Goal: Task Accomplishment & Management: Use online tool/utility

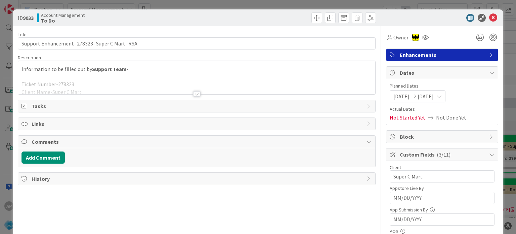
click at [193, 94] on div at bounding box center [196, 93] width 7 height 5
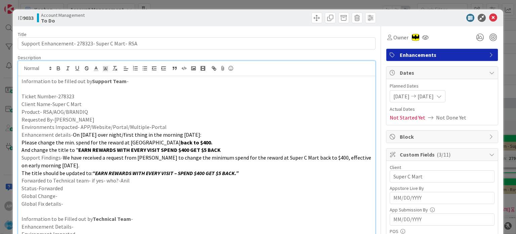
click at [490, 17] on icon at bounding box center [494, 18] width 8 height 8
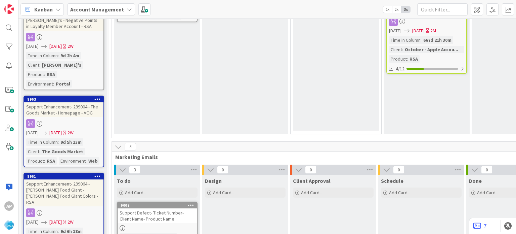
scroll to position [740, 0]
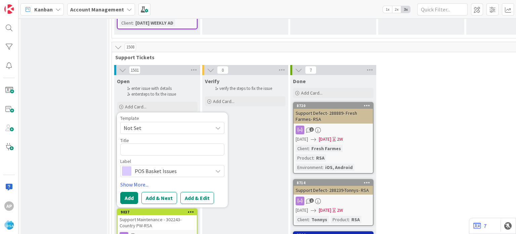
click at [167, 123] on span "Not Set" at bounding box center [166, 127] width 84 height 9
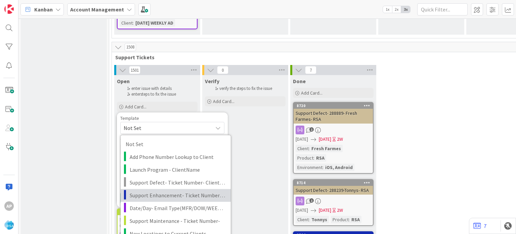
click at [187, 191] on span "Support Enhancement- Ticket Number- Client Name- Product Name" at bounding box center [178, 195] width 96 height 9
type textarea "x"
type textarea "Support Enhancement- Ticket Number- Client Name- Product Name"
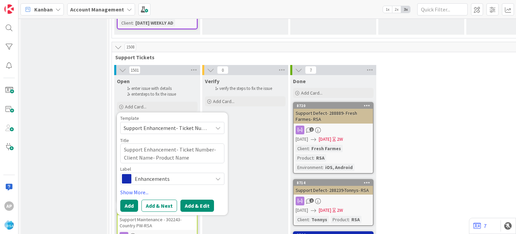
click at [189, 199] on button "Add & Edit" at bounding box center [198, 205] width 34 height 12
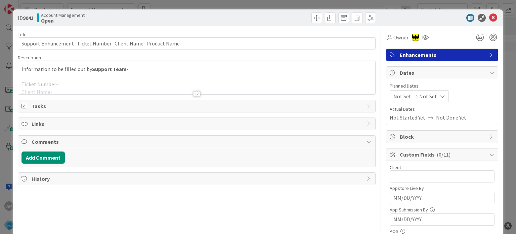
click at [194, 92] on div at bounding box center [196, 93] width 7 height 5
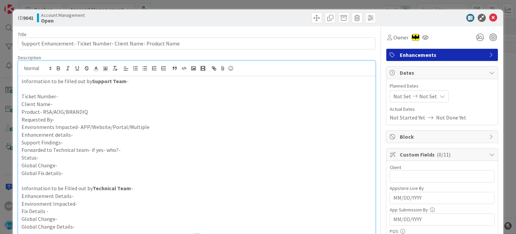
click at [69, 93] on p "Ticket Number-" at bounding box center [197, 96] width 350 height 8
paste div
click at [59, 95] on p "Ticket Number-#302518" at bounding box center [197, 96] width 350 height 8
click at [67, 105] on p "Client Name-" at bounding box center [197, 104] width 350 height 8
click at [90, 111] on p "Product- RSA/AOG/BRANDIQ" at bounding box center [197, 112] width 350 height 8
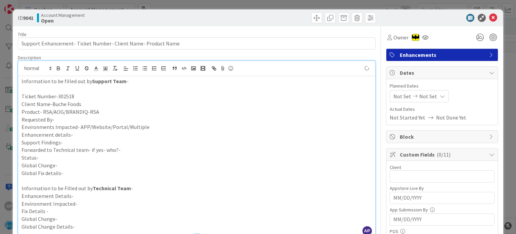
click at [86, 116] on p "Requested By-" at bounding box center [197, 120] width 350 height 8
click at [144, 125] on p "Environments Impacted- APP/Website/Portal/Multiple" at bounding box center [197, 127] width 350 height 8
click at [94, 133] on p "Enhancement details-" at bounding box center [197, 135] width 350 height 8
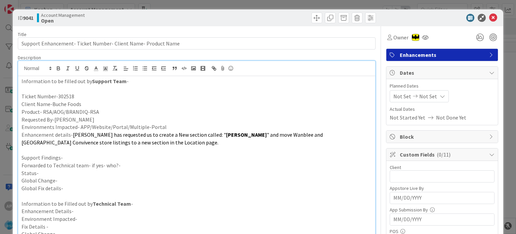
click at [86, 152] on p at bounding box center [197, 150] width 350 height 8
click at [81, 158] on p "Support Findings-" at bounding box center [197, 158] width 350 height 8
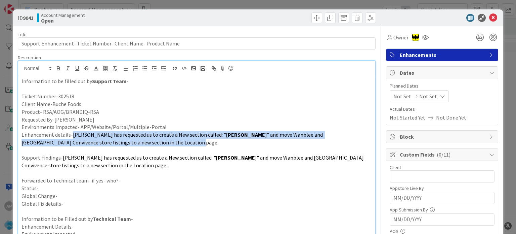
drag, startPoint x: 70, startPoint y: 133, endPoint x: 124, endPoint y: 142, distance: 54.2
click at [124, 142] on p "Enhancement details- [PERSON_NAME] has requested us to create a New section cal…" at bounding box center [197, 138] width 350 height 15
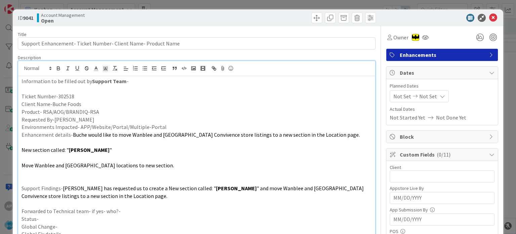
click at [77, 157] on p at bounding box center [197, 158] width 350 height 8
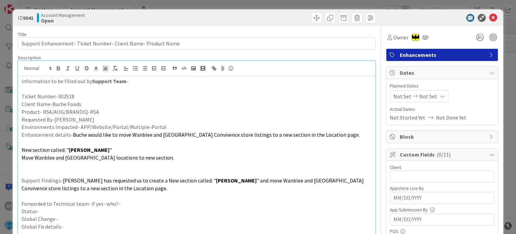
click at [73, 143] on p at bounding box center [197, 143] width 350 height 8
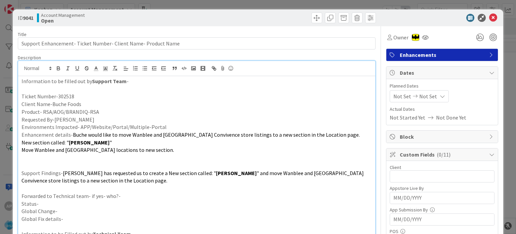
click at [70, 160] on p at bounding box center [197, 158] width 350 height 8
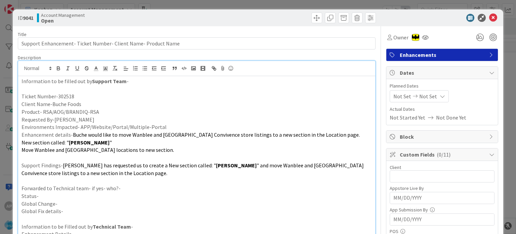
click at [73, 154] on p at bounding box center [197, 158] width 350 height 8
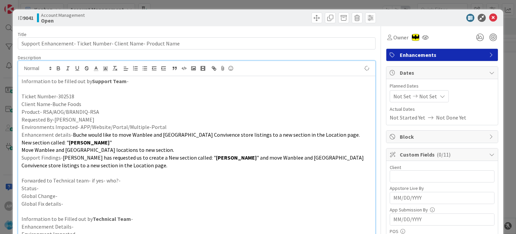
click at [118, 172] on p at bounding box center [197, 173] width 350 height 8
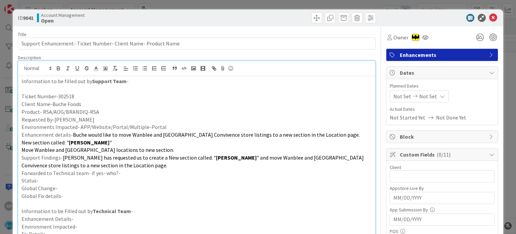
click at [138, 170] on p "Forwarded to Technical team- if yes- who?-" at bounding box center [197, 173] width 350 height 8
click at [43, 184] on p "Status-" at bounding box center [197, 181] width 350 height 8
click at [44, 182] on p "Status-" at bounding box center [197, 181] width 350 height 8
click at [66, 95] on p "Ticket Number-302518" at bounding box center [197, 96] width 350 height 8
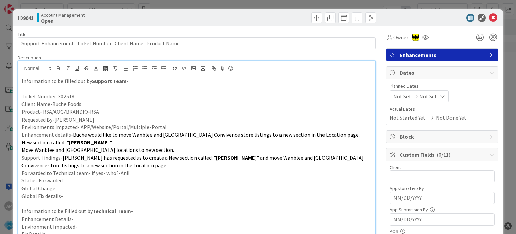
click at [88, 102] on p "Client Name-Buche Foods" at bounding box center [197, 104] width 350 height 8
drag, startPoint x: 80, startPoint y: 103, endPoint x: 51, endPoint y: 102, distance: 28.9
click at [51, 102] on p "Client Name-Buche Foods" at bounding box center [197, 104] width 350 height 8
copy p "Buche Foods"
click at [412, 179] on input "text" at bounding box center [442, 176] width 105 height 12
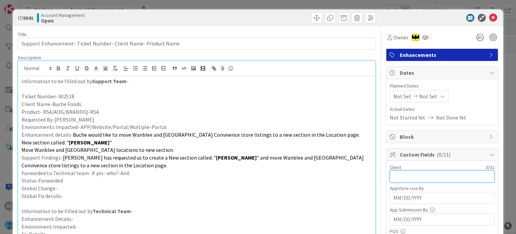
paste input "Buche Foods"
type input "Buche Foods"
click at [394, 93] on span "Not Set" at bounding box center [403, 96] width 18 height 8
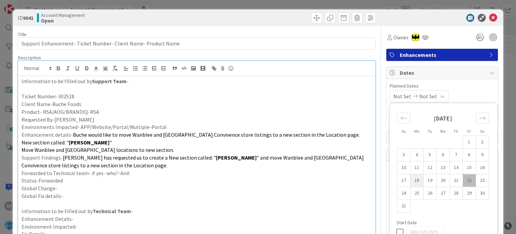
click at [412, 177] on td "18" at bounding box center [417, 180] width 13 height 13
type input "[DATE]"
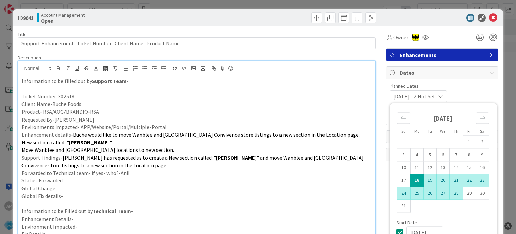
click at [463, 191] on td "29" at bounding box center [469, 193] width 13 height 13
type input "[DATE]"
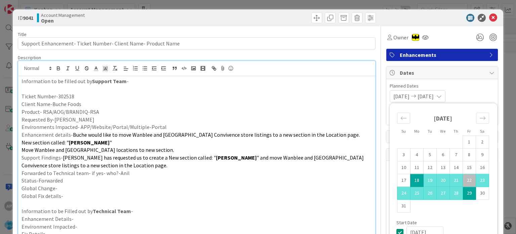
click at [323, 151] on p "Move Wanblee and [GEOGRAPHIC_DATA] locations to new section." at bounding box center [197, 150] width 350 height 8
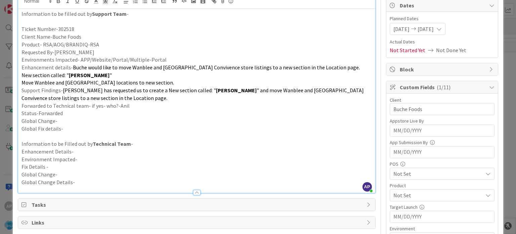
scroll to position [101, 0]
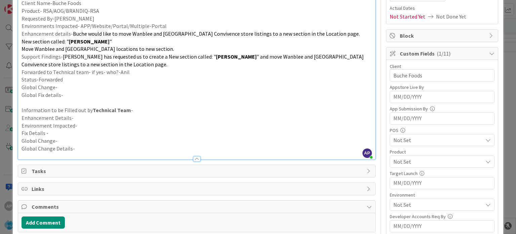
click at [405, 161] on span "Not Set" at bounding box center [438, 161] width 89 height 8
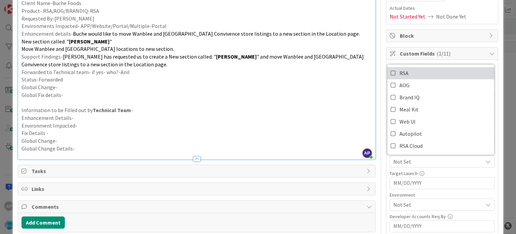
click at [391, 72] on link "RSA" at bounding box center [441, 73] width 107 height 12
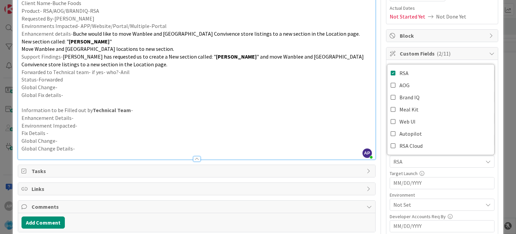
click at [314, 102] on p at bounding box center [197, 103] width 350 height 8
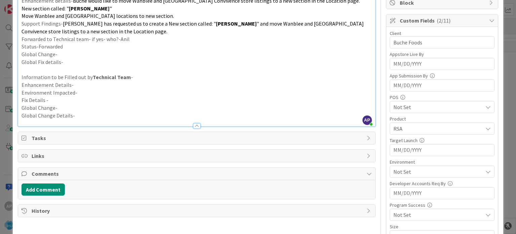
scroll to position [134, 0]
click at [394, 167] on span "Not Set" at bounding box center [438, 171] width 89 height 8
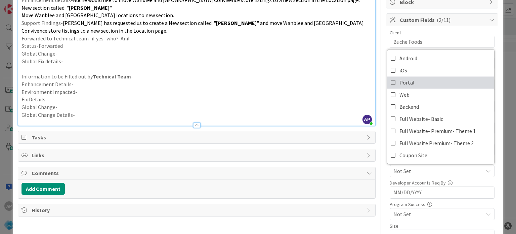
click at [391, 81] on icon at bounding box center [393, 82] width 5 height 10
click at [302, 76] on p "Information to be Filled out by Technical Team -" at bounding box center [197, 77] width 350 height 8
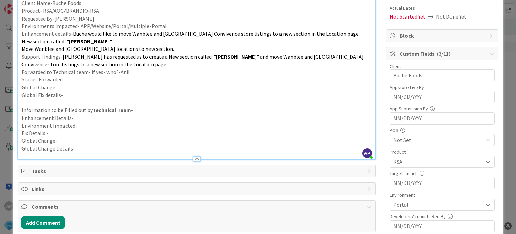
scroll to position [0, 0]
